Goal: Information Seeking & Learning: Learn about a topic

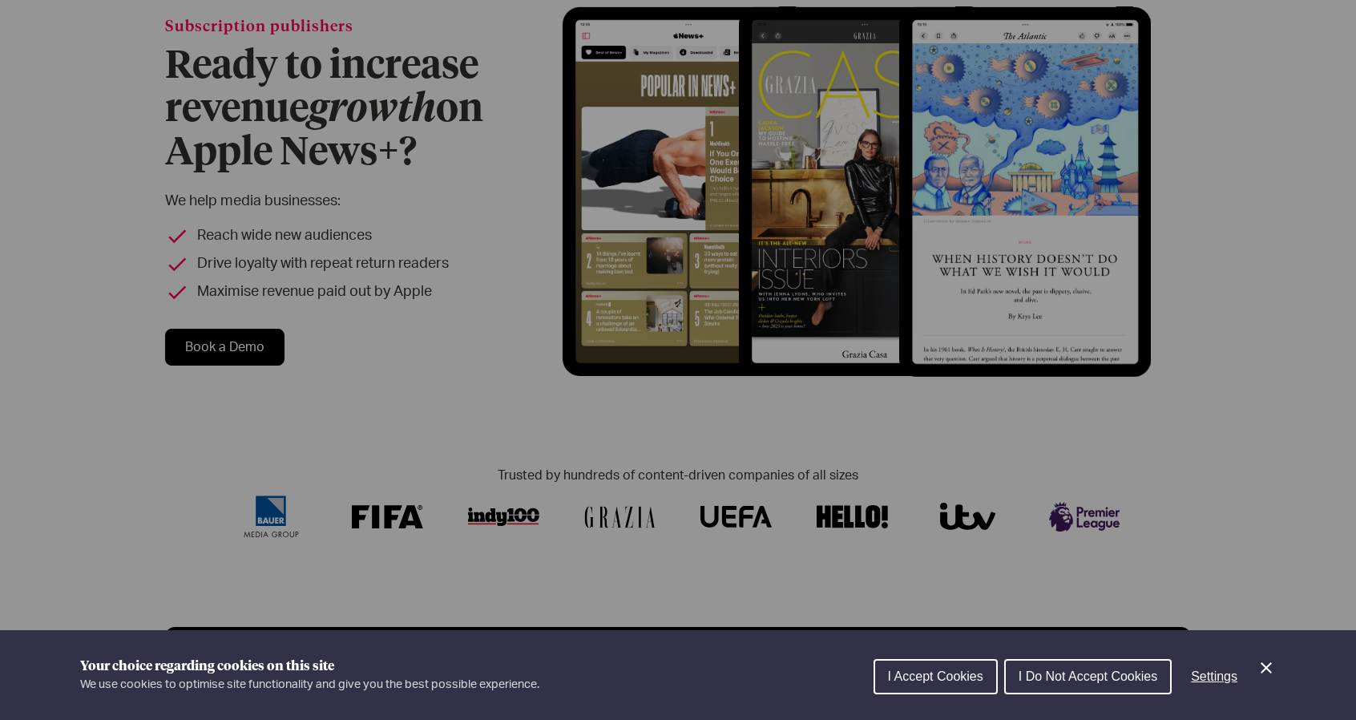
scroll to position [213, 0]
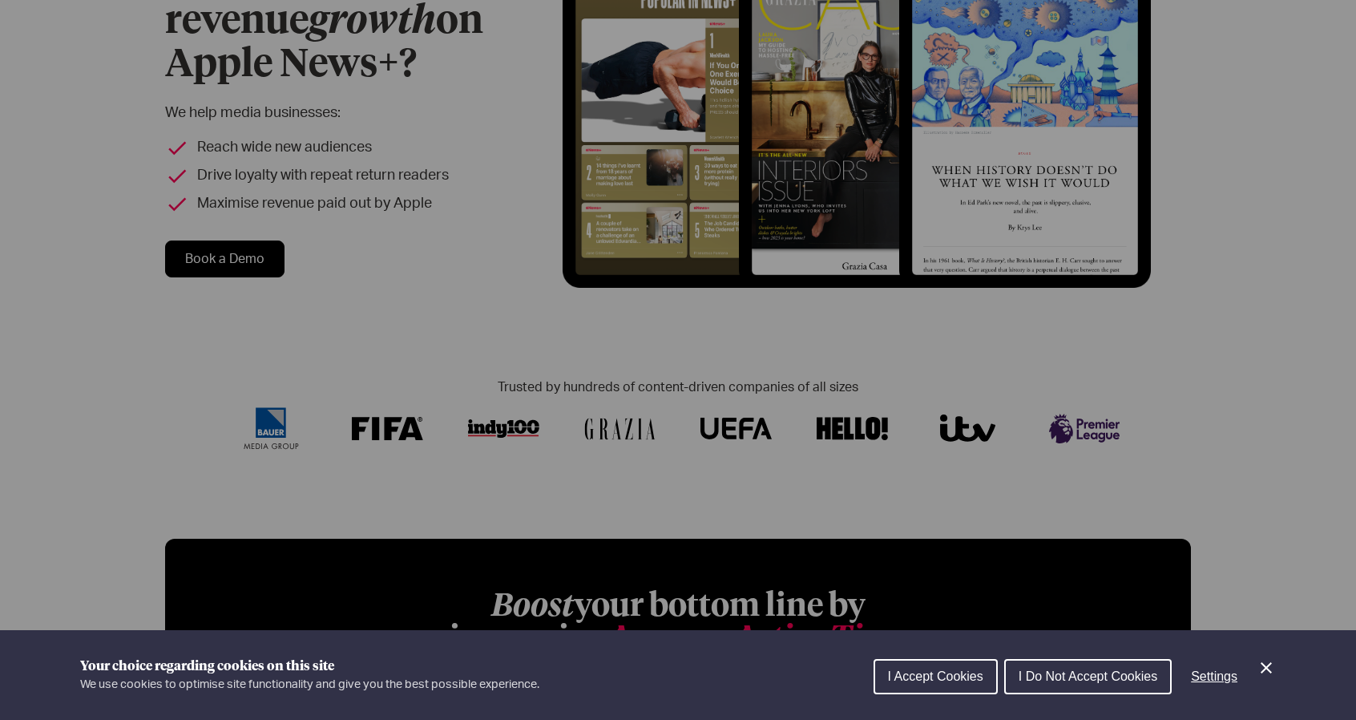
click at [893, 669] on span "I Accept Cookies" at bounding box center [935, 676] width 95 height 14
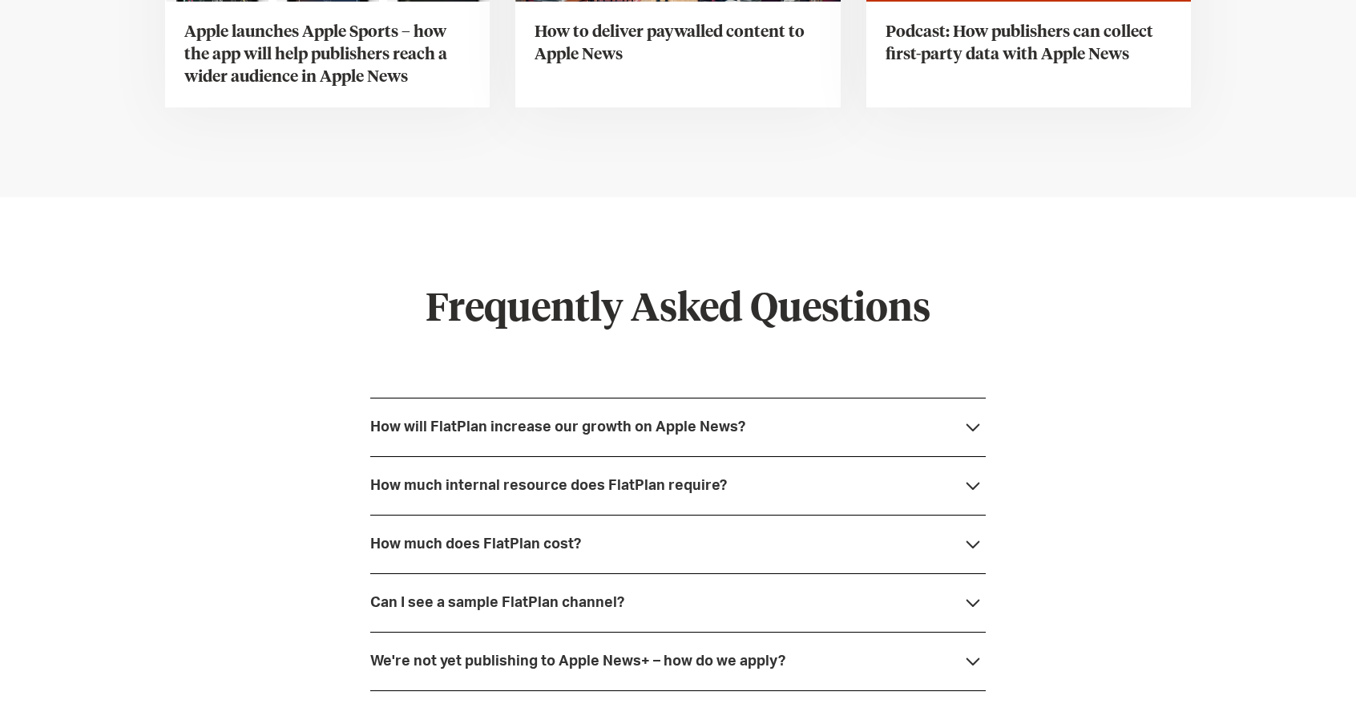
scroll to position [5556, 0]
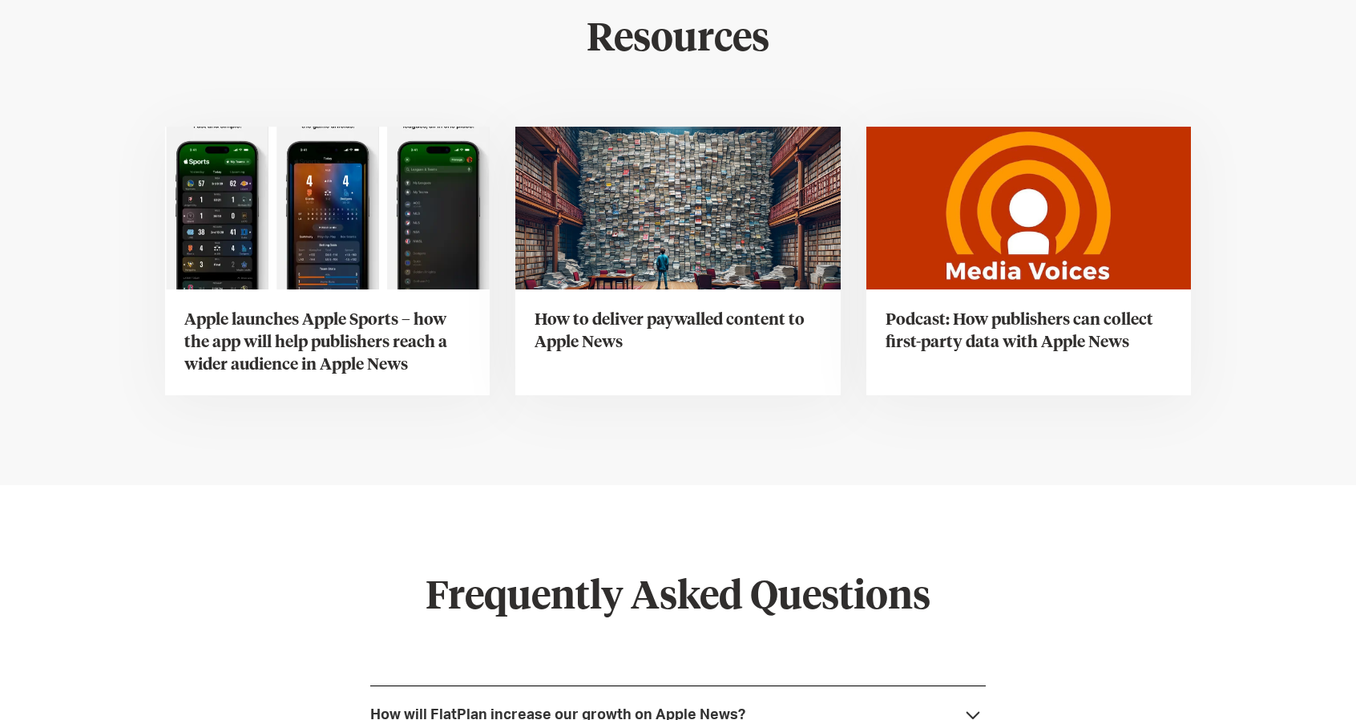
click at [630, 309] on h3 "How to deliver paywalled content to Apple News" at bounding box center [678, 331] width 286 height 45
click at [1021, 309] on h3 "Podcast: How publishers can collect first-party data with Apple News" at bounding box center [1029, 331] width 286 height 45
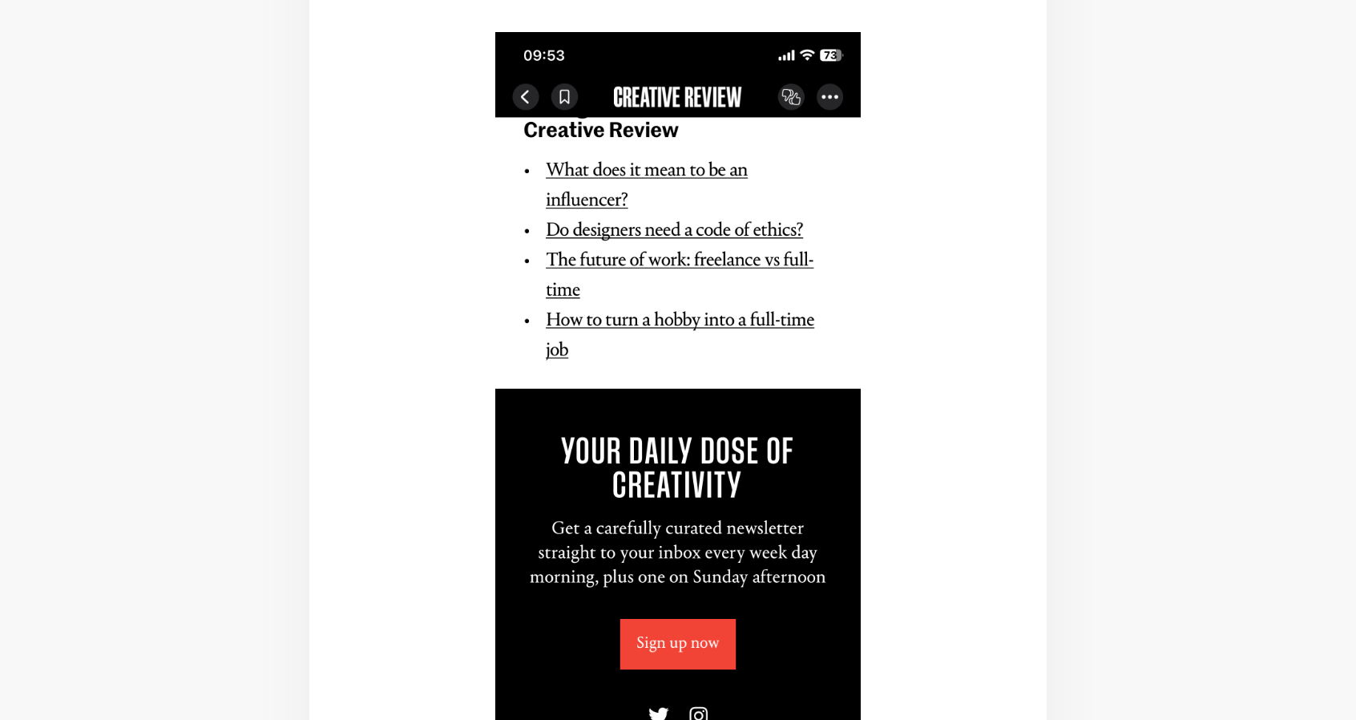
scroll to position [1923, 0]
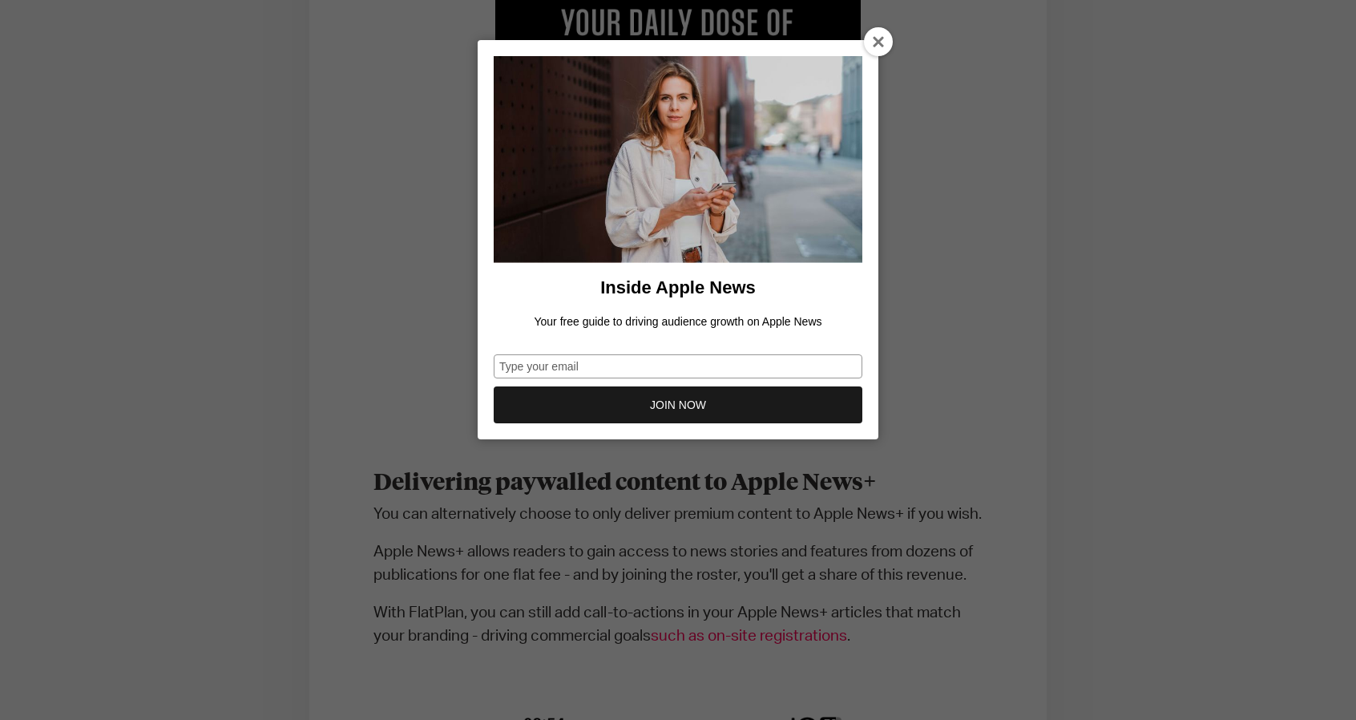
click at [876, 45] on icon at bounding box center [879, 42] width 13 height 13
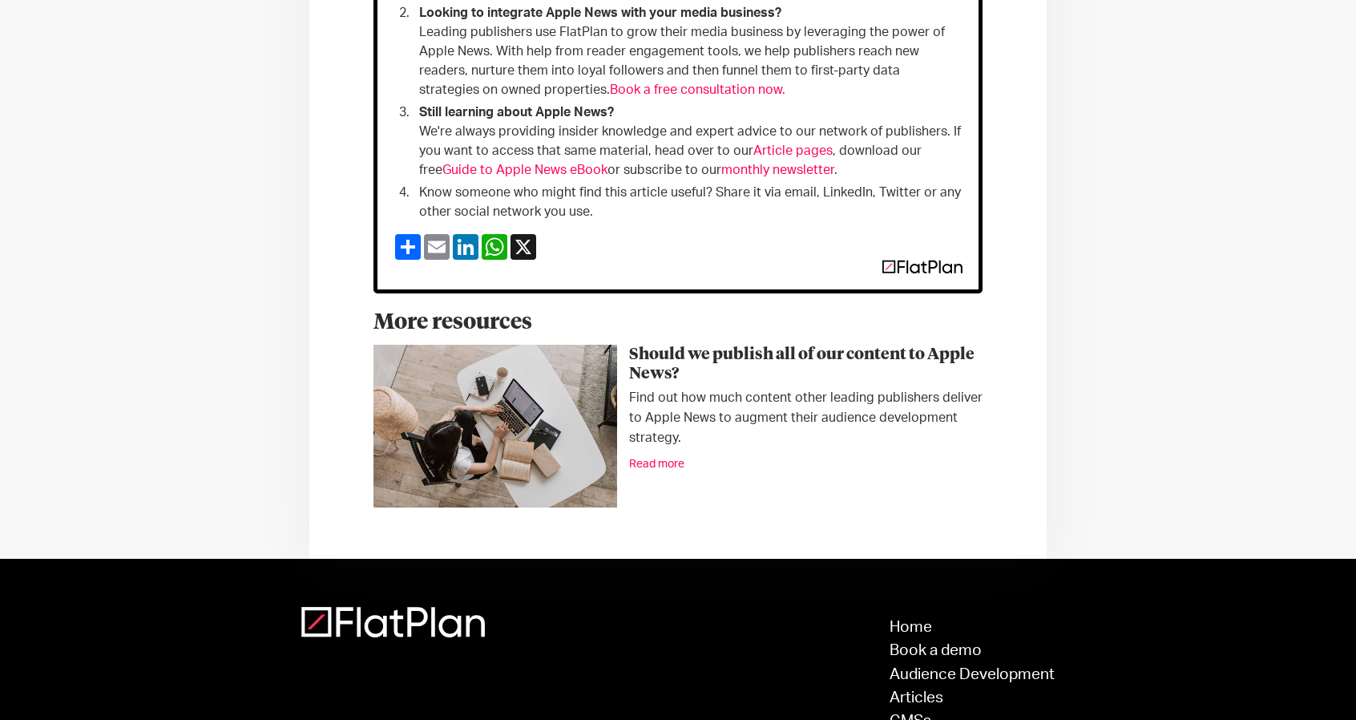
scroll to position [5129, 0]
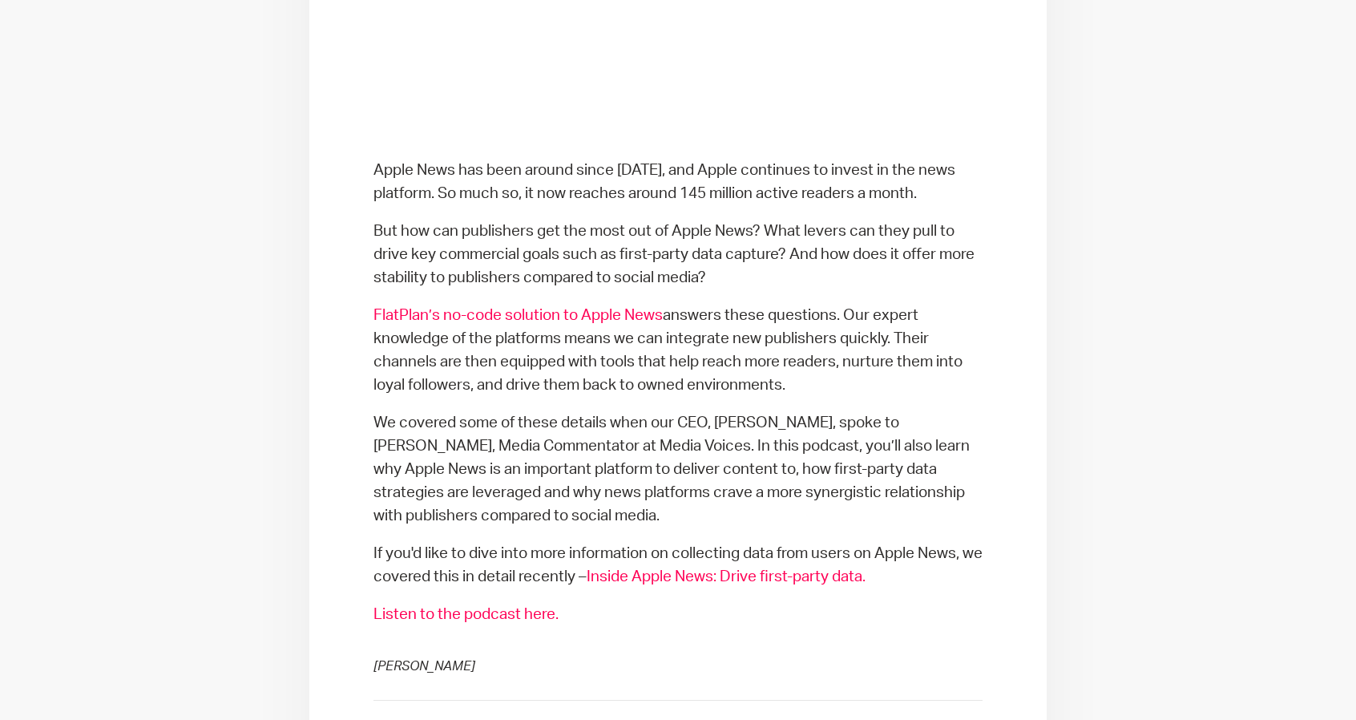
scroll to position [854, 0]
